Goal: Transaction & Acquisition: Purchase product/service

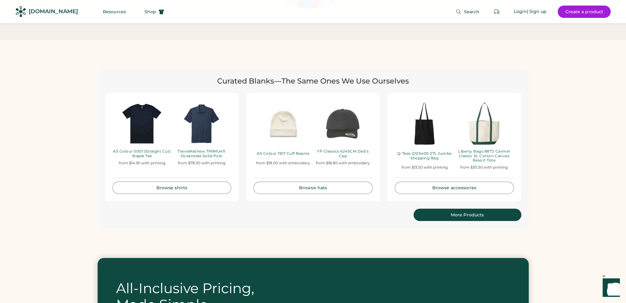
scroll to position [1262, 0]
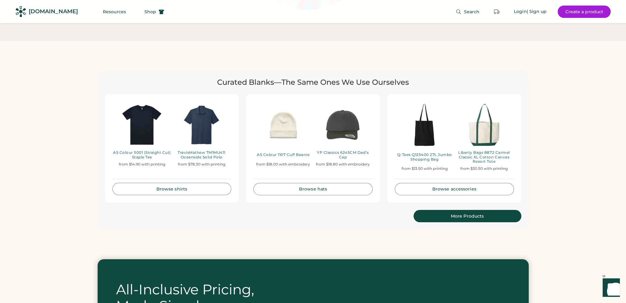
click at [426, 183] on link "Browse accessories" at bounding box center [454, 189] width 119 height 12
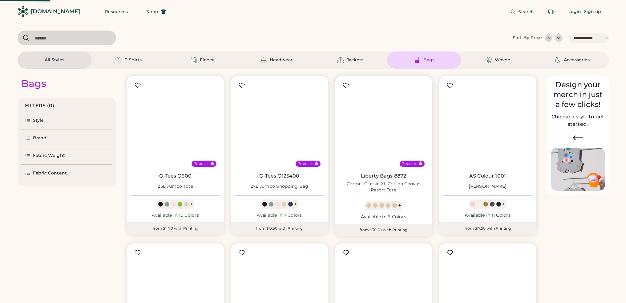
select select "*****"
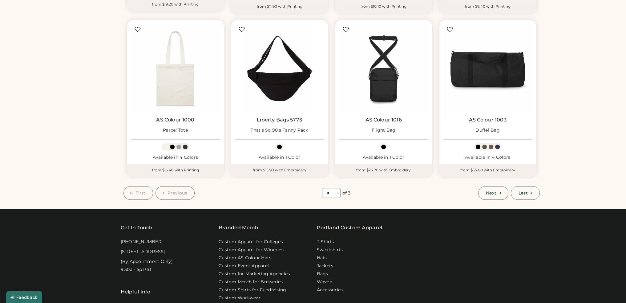
scroll to position [400, 0]
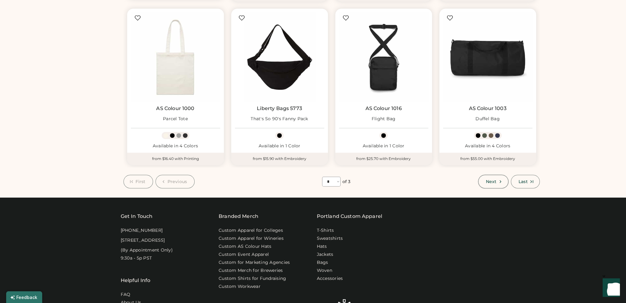
click at [493, 183] on span "Next" at bounding box center [491, 181] width 10 height 4
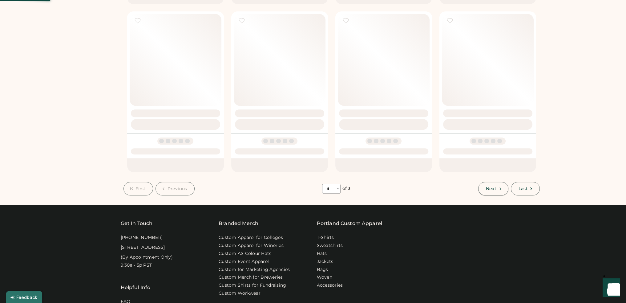
select select "*"
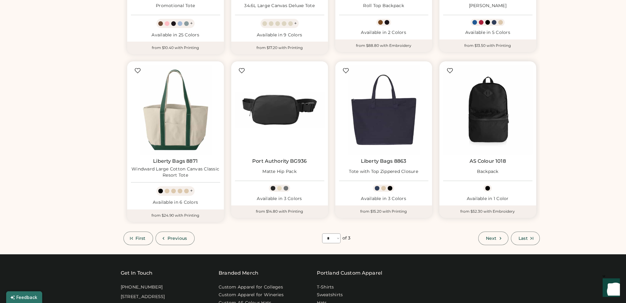
scroll to position [365, 0]
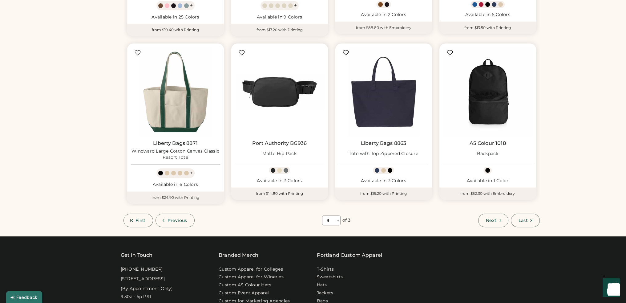
click at [279, 102] on img at bounding box center [279, 91] width 89 height 89
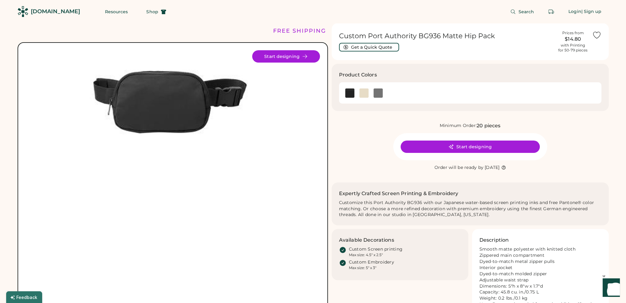
click at [170, 98] on img at bounding box center [172, 188] width 277 height 277
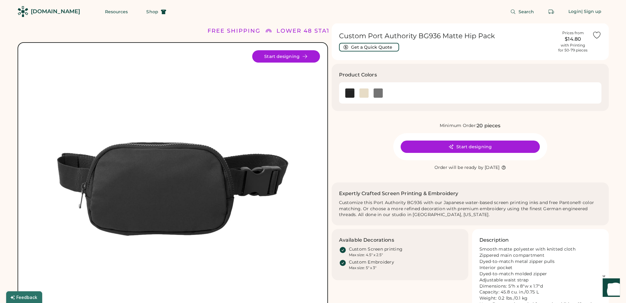
drag, startPoint x: 498, startPoint y: 38, endPoint x: 339, endPoint y: 31, distance: 159.0
click at [339, 31] on div "Custom Port Authority BG936 Matte Hip Pack Get a Quick Quote Prices from $14.80…" at bounding box center [470, 41] width 277 height 37
copy h1 "Custom Port Authority BG936 Matte Hip Pack"
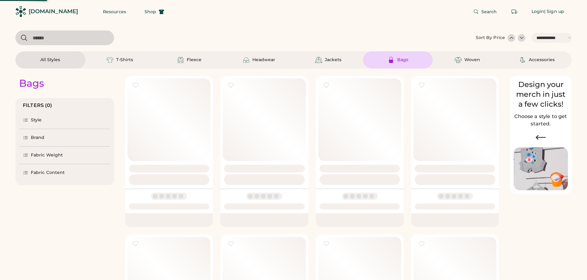
select select "*****"
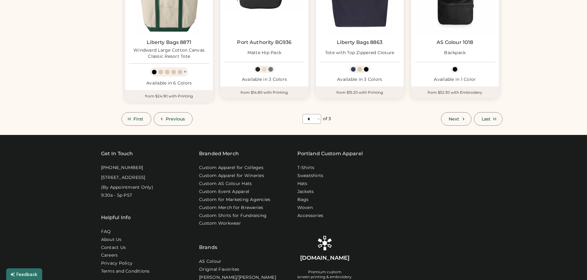
scroll to position [347, 0]
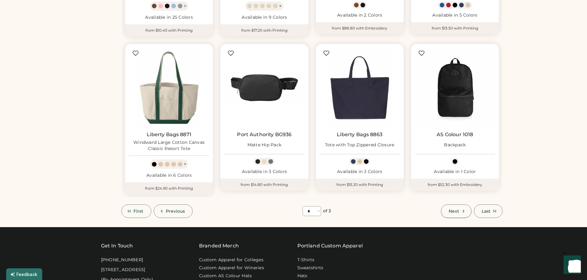
click at [450, 208] on button "Next" at bounding box center [456, 212] width 30 height 14
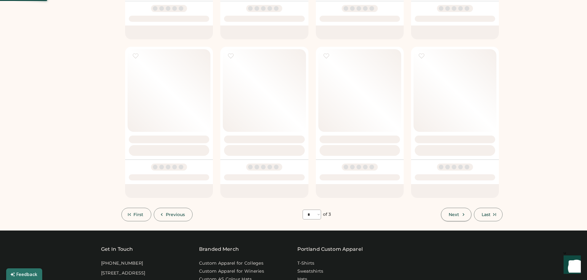
select select "*"
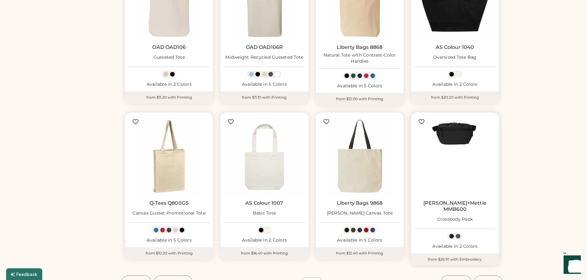
scroll to position [304, 0]
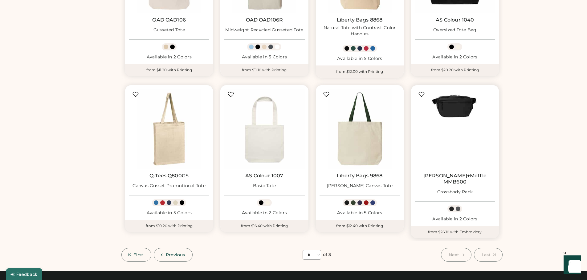
click at [456, 103] on img at bounding box center [454, 129] width 80 height 80
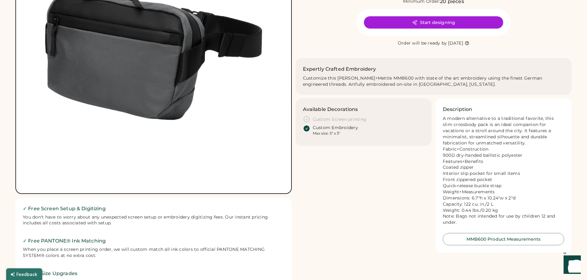
scroll to position [31, 0]
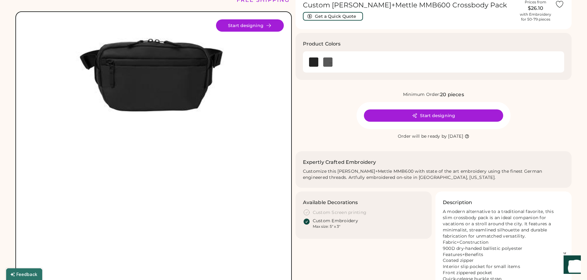
click at [159, 83] on img at bounding box center [153, 149] width 260 height 260
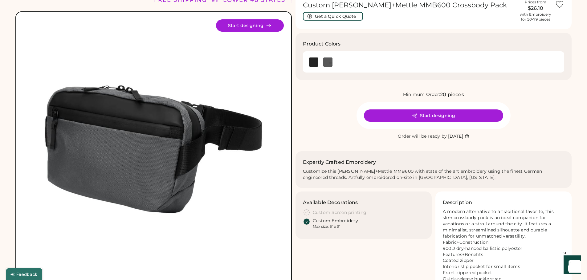
scroll to position [0, 0]
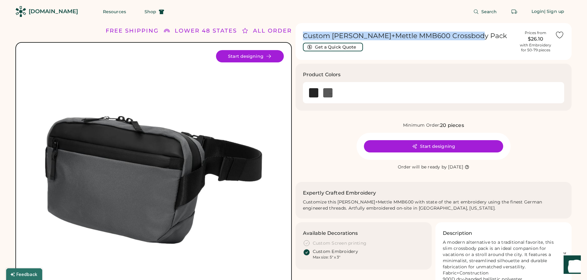
drag, startPoint x: 470, startPoint y: 35, endPoint x: 304, endPoint y: 32, distance: 166.0
click at [304, 32] on h1 "Custom Mercer+Mettle MMB600 Crossbody Pack" at bounding box center [409, 36] width 213 height 9
copy h1 "Custom Mercer+Mettle MMB600 Crossbody Pack"
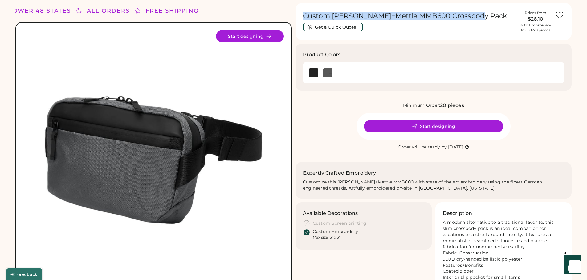
scroll to position [31, 0]
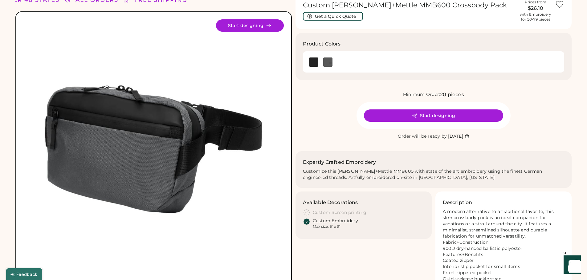
click at [307, 212] on icon at bounding box center [306, 212] width 7 height 7
